Goal: Information Seeking & Learning: Learn about a topic

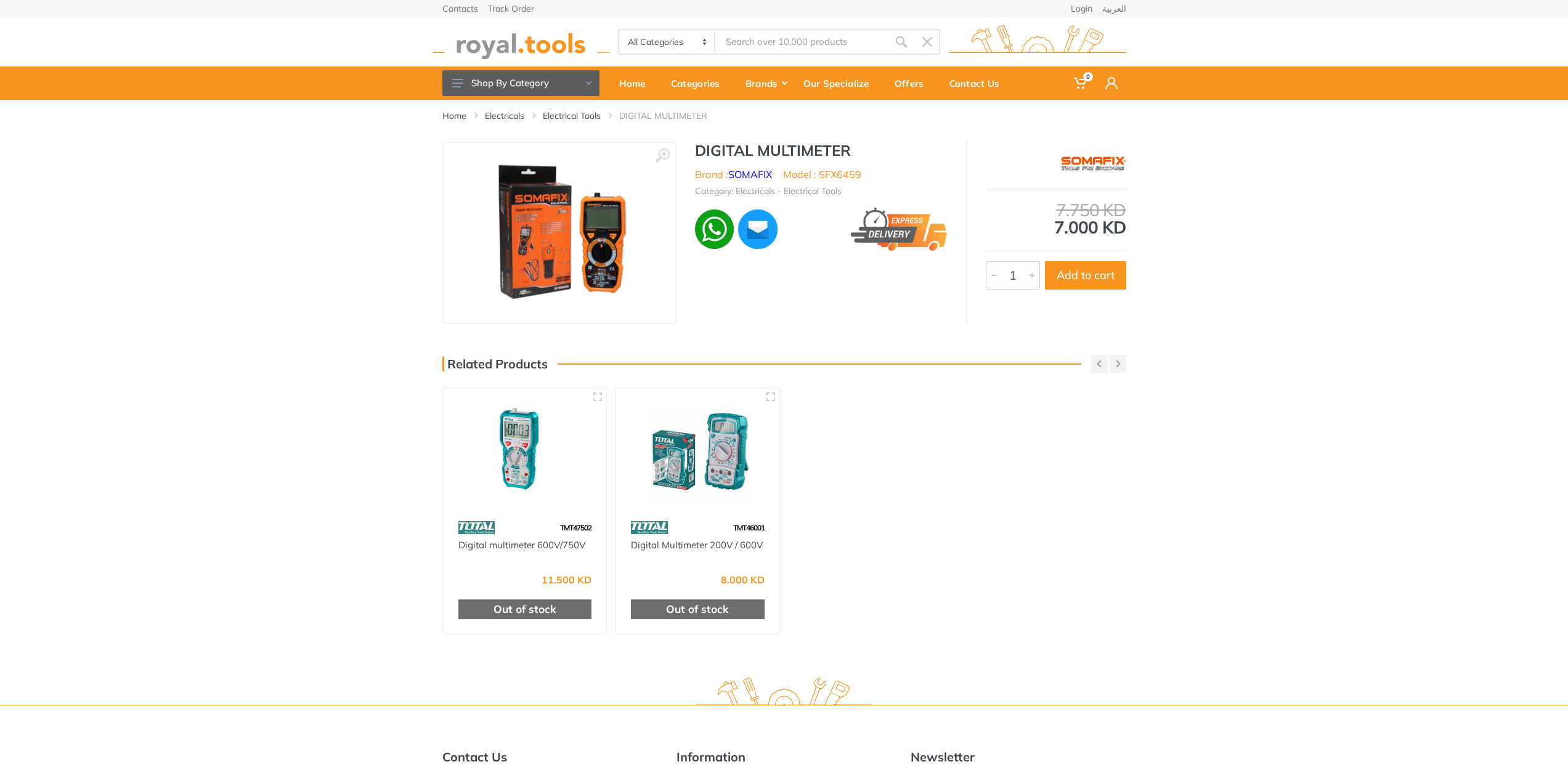
click at [578, 257] on img at bounding box center [559, 232] width 171 height 155
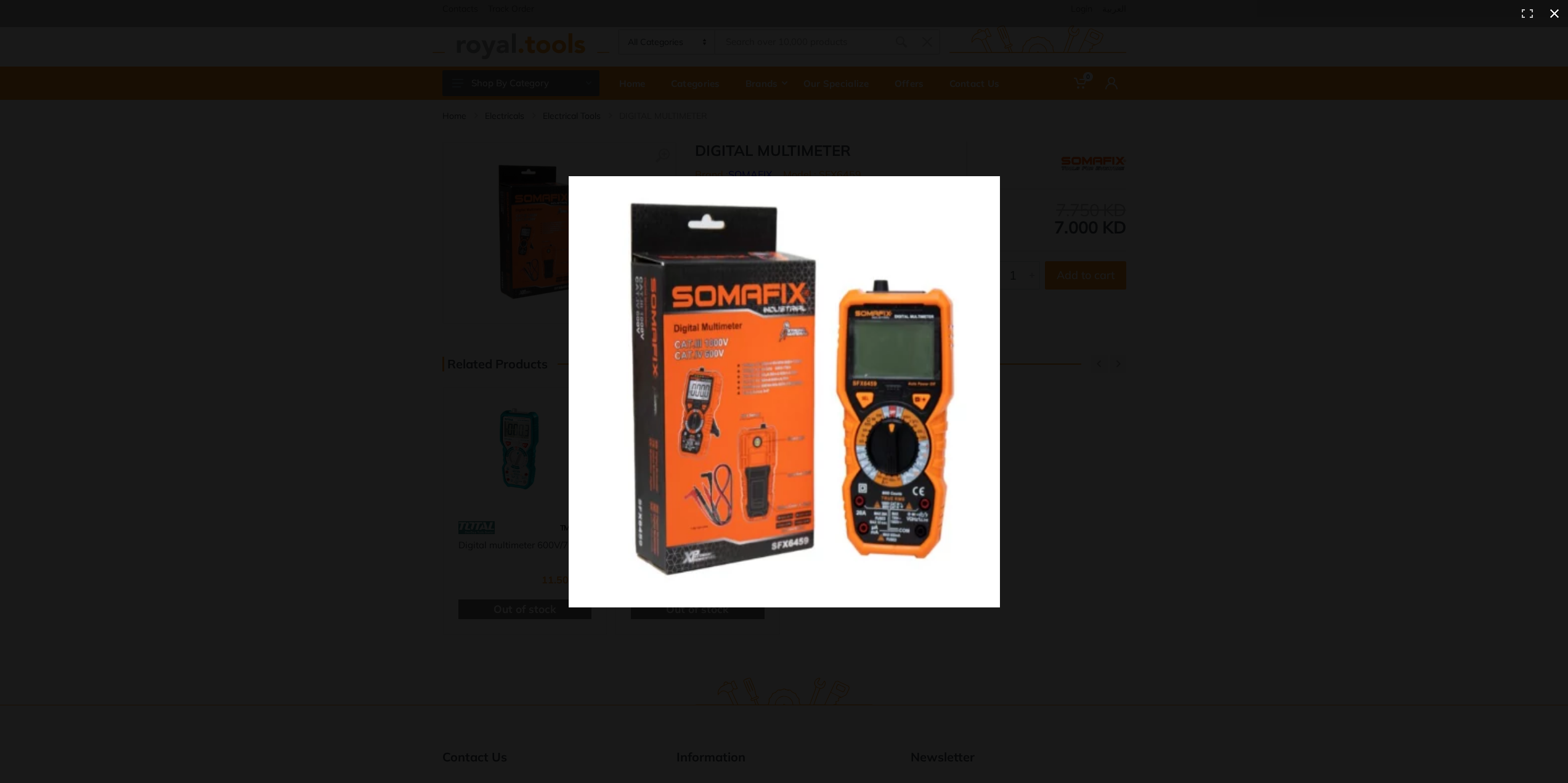
click at [359, 396] on div at bounding box center [784, 392] width 1568 height 783
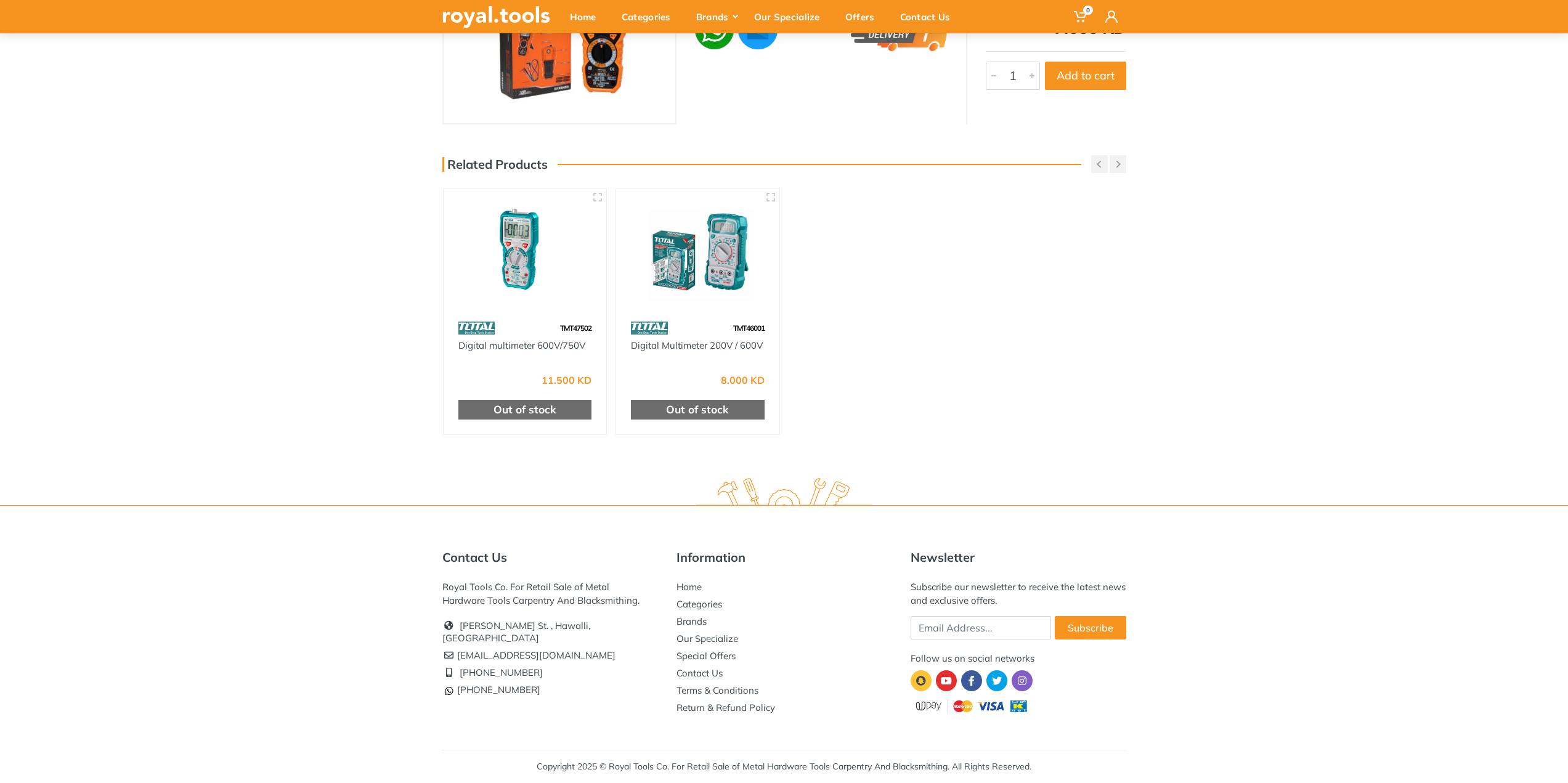
scroll to position [76, 0]
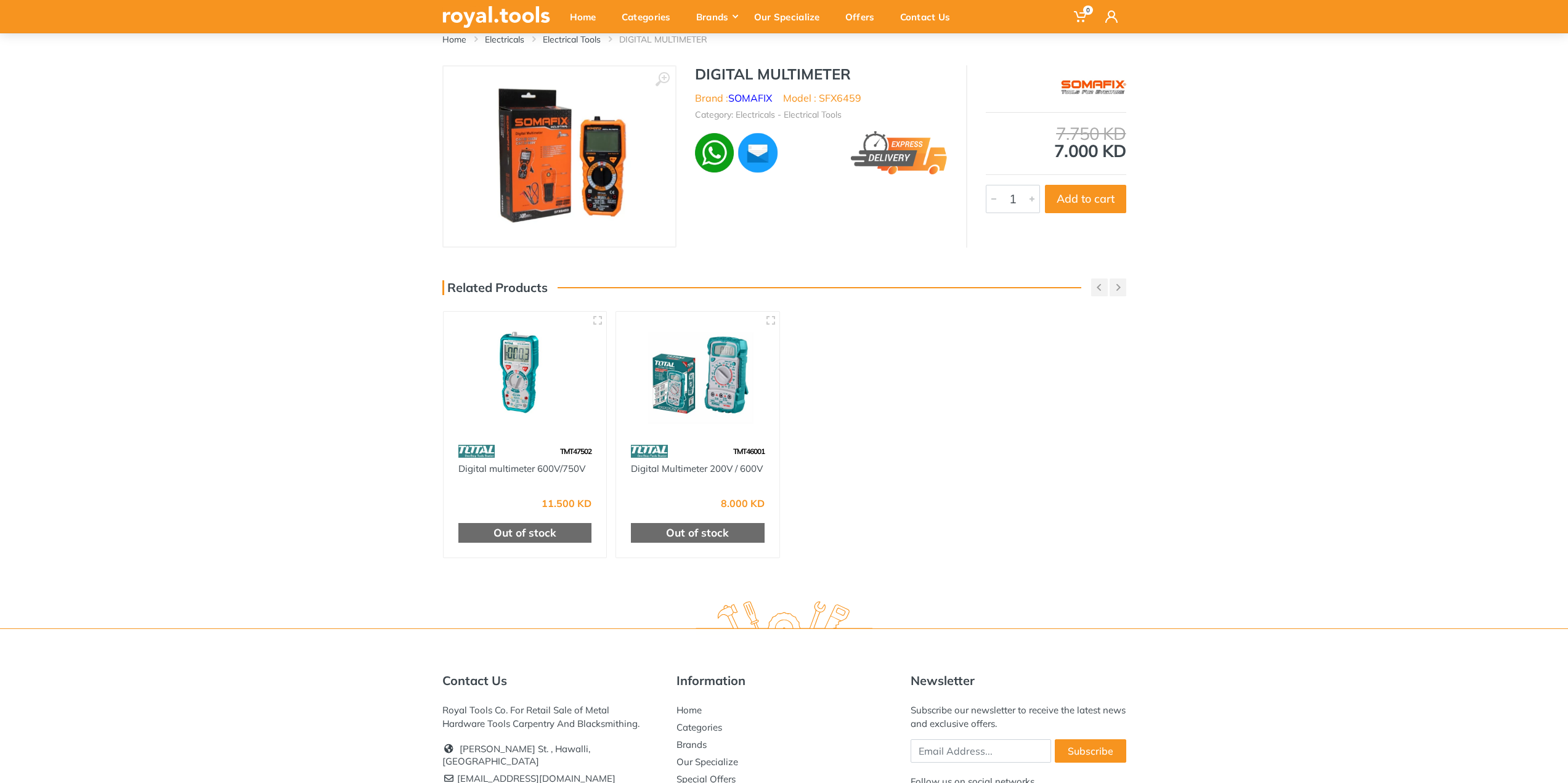
click at [713, 383] on img at bounding box center [697, 375] width 141 height 105
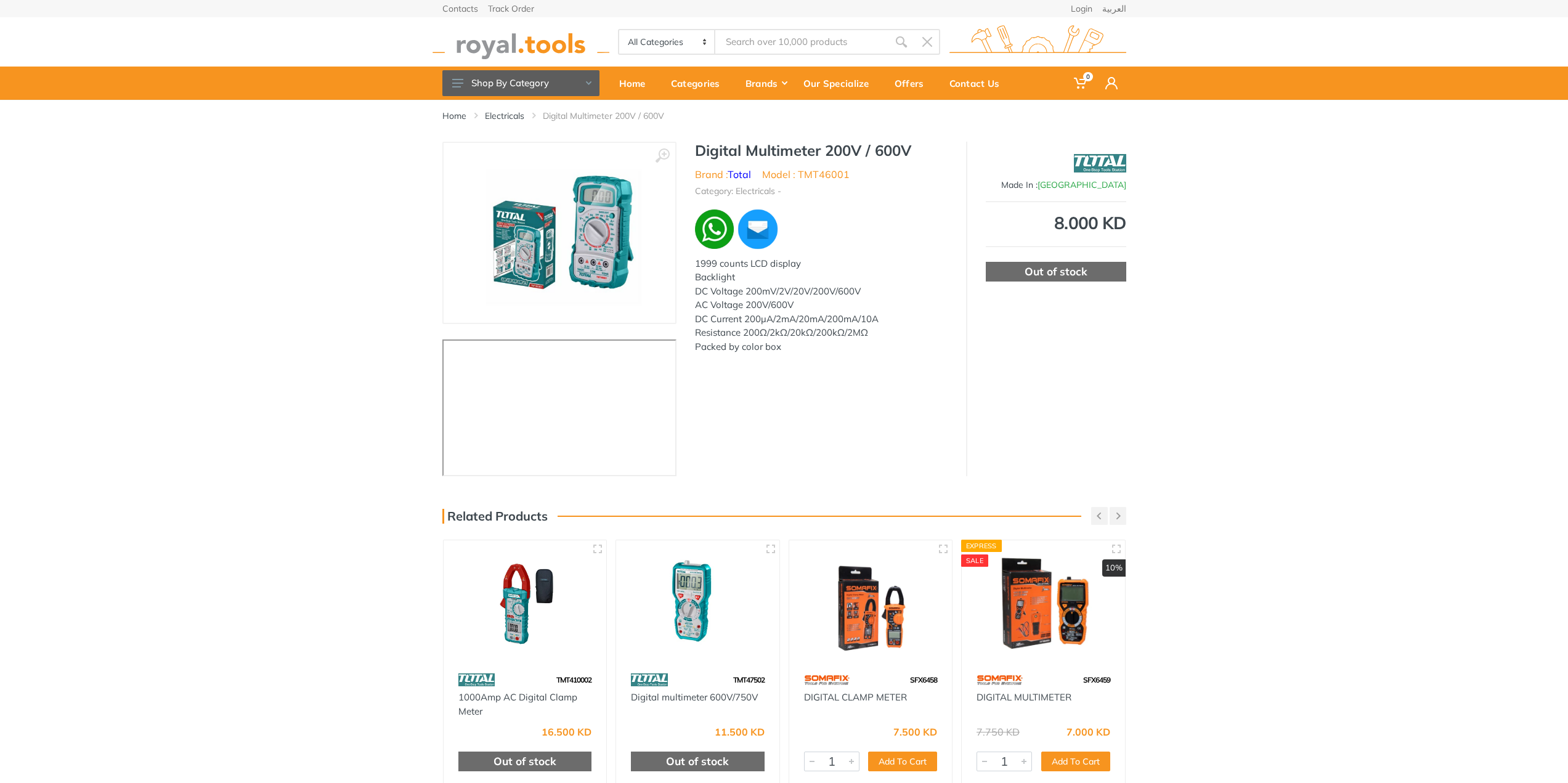
click at [593, 253] on img at bounding box center [559, 232] width 171 height 155
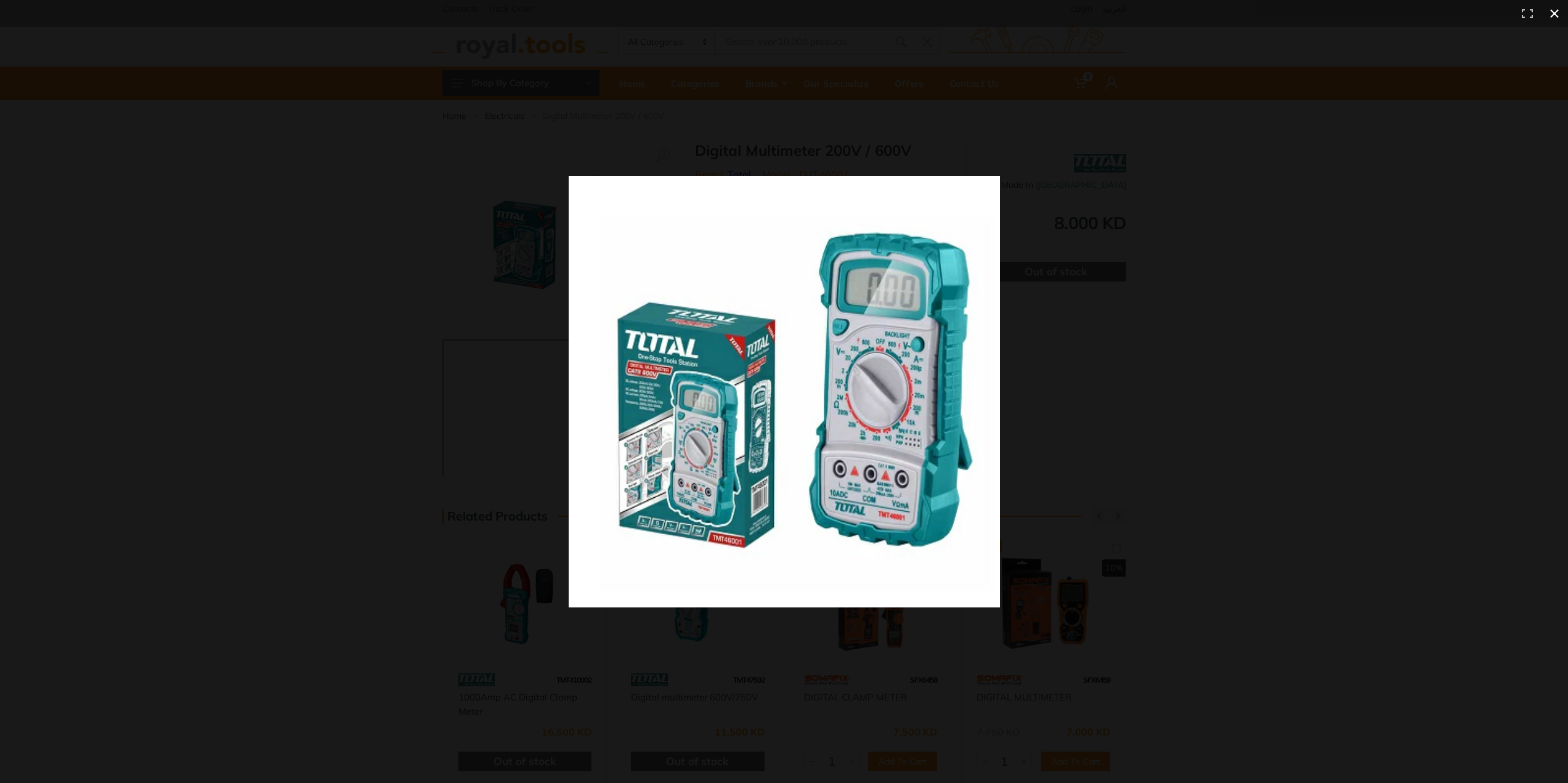
click at [359, 383] on div at bounding box center [784, 392] width 1568 height 783
